Goal: Navigation & Orientation: Find specific page/section

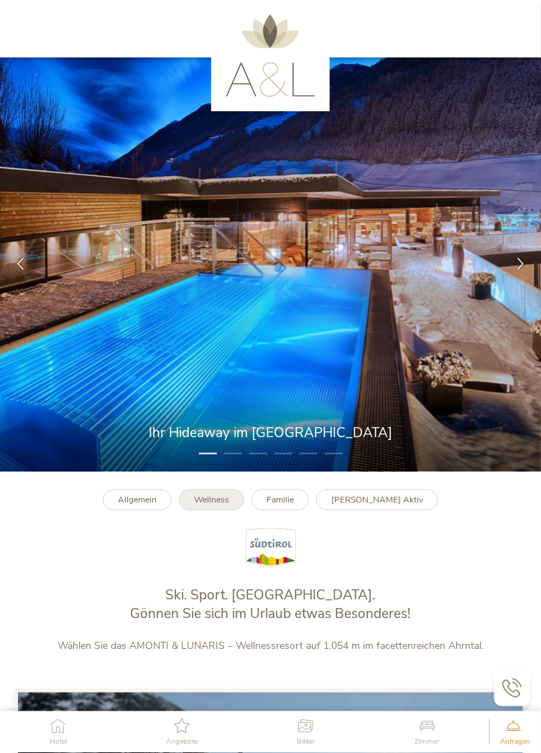
click at [222, 505] on b "Wellness" at bounding box center [211, 499] width 35 height 11
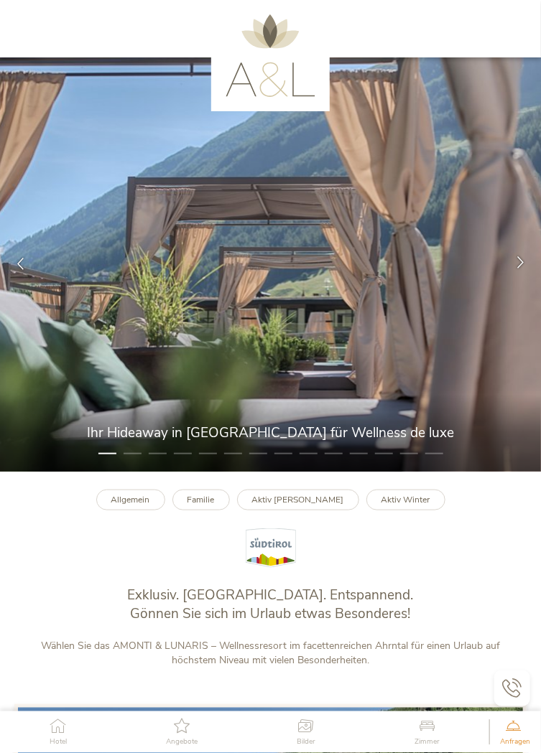
click at [527, 280] on div at bounding box center [520, 264] width 41 height 41
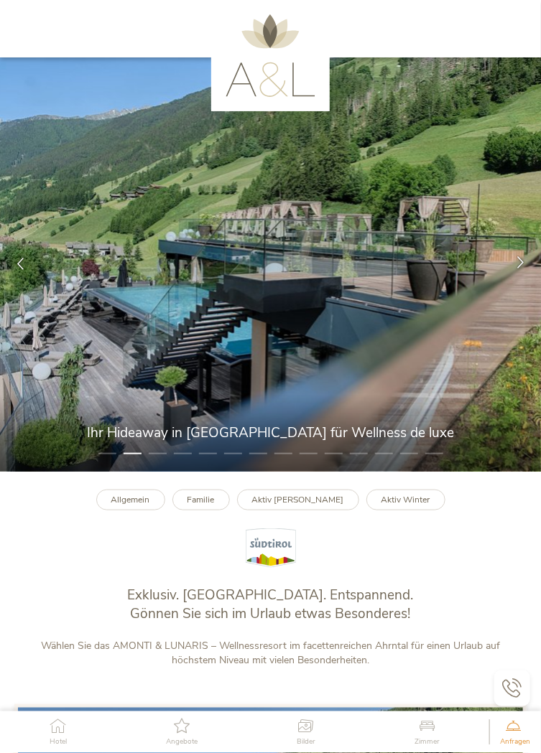
click at [528, 279] on div at bounding box center [520, 264] width 41 height 41
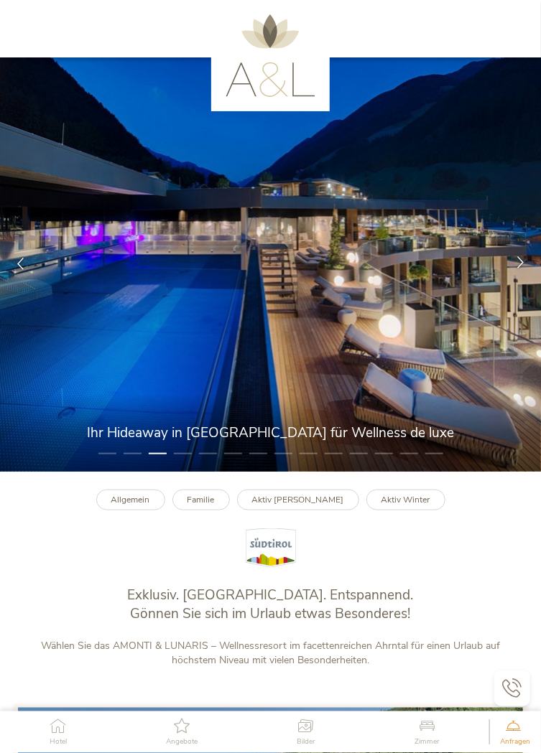
click at [523, 272] on div at bounding box center [520, 264] width 41 height 41
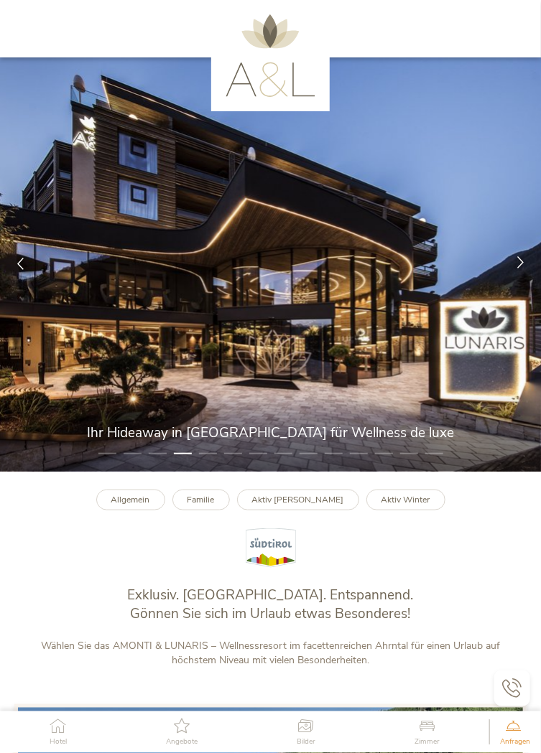
click at [525, 269] on icon at bounding box center [520, 263] width 12 height 12
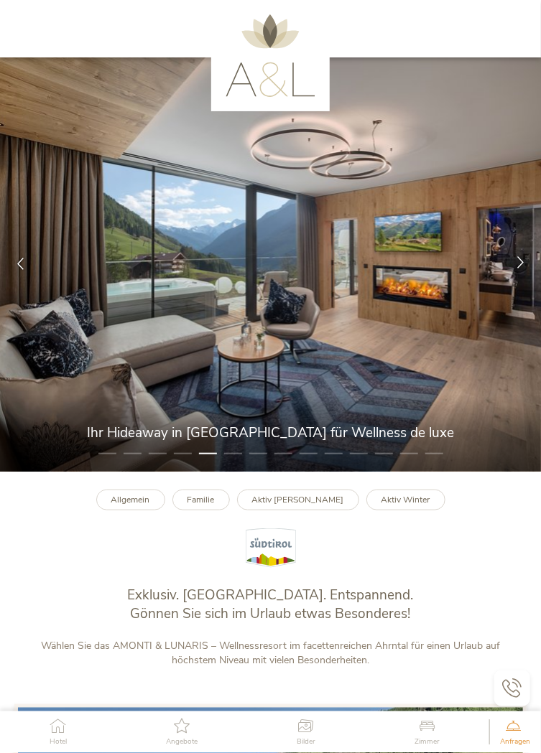
click at [528, 269] on div at bounding box center [520, 264] width 41 height 41
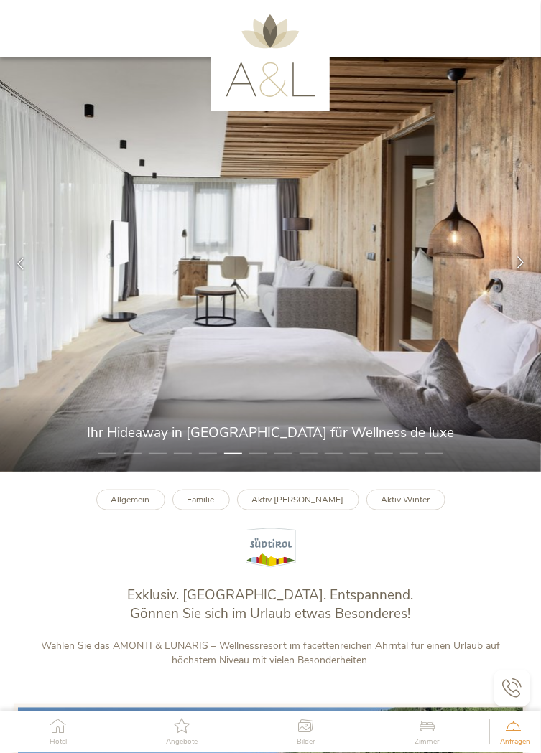
click at [527, 273] on div at bounding box center [520, 264] width 41 height 41
